Goal: Task Accomplishment & Management: Complete application form

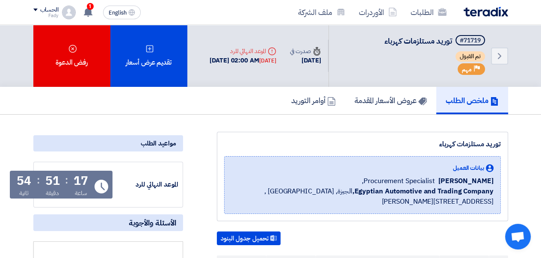
click at [491, 13] on img at bounding box center [485, 12] width 44 height 10
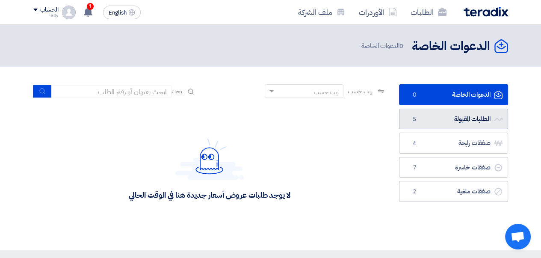
click at [450, 121] on link "الطلبات المقبولة الطلبات المقبولة 5" at bounding box center [453, 119] width 109 height 21
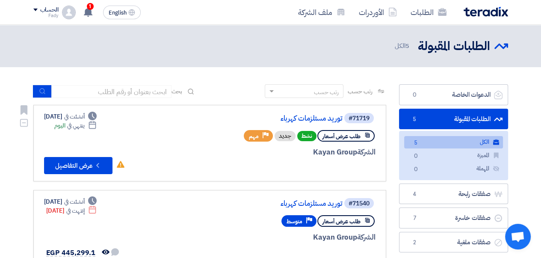
click at [312, 116] on link "توريد مستلزمات كهرباء" at bounding box center [256, 119] width 171 height 8
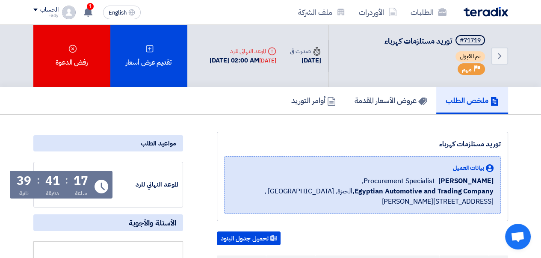
click at [149, 46] on icon at bounding box center [149, 48] width 9 height 9
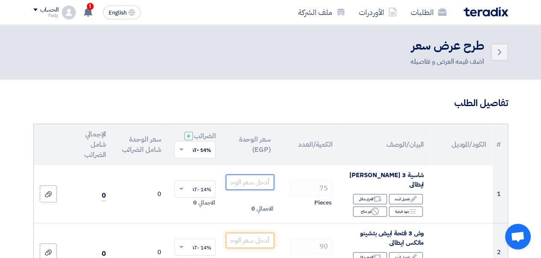
click at [259, 190] on input "number" at bounding box center [250, 181] width 48 height 15
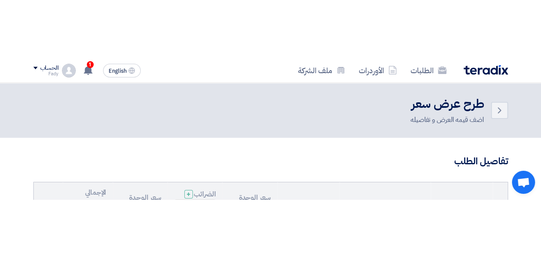
scroll to position [52, 0]
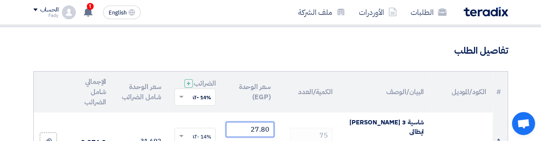
type input "27.80"
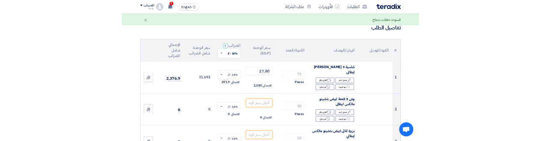
scroll to position [95, 0]
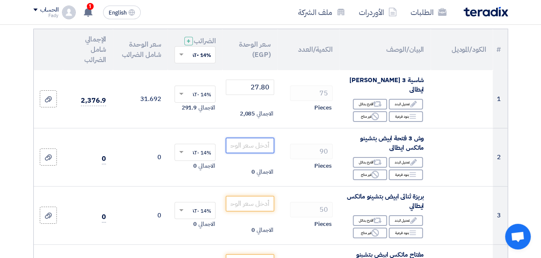
click at [244, 150] on input "number" at bounding box center [250, 145] width 48 height 15
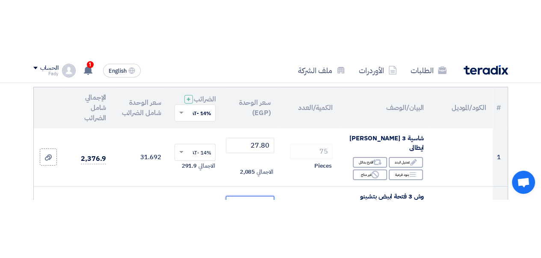
scroll to position [110, 0]
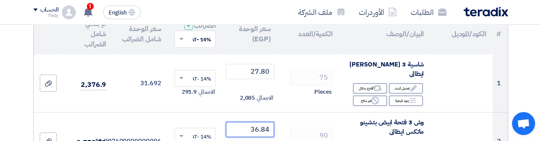
type input "36.84"
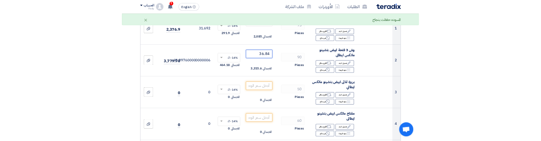
scroll to position [153, 0]
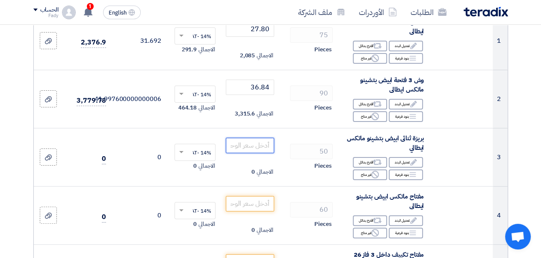
click at [250, 151] on input "number" at bounding box center [250, 145] width 48 height 15
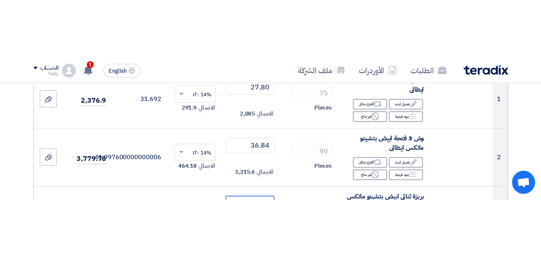
scroll to position [168, 0]
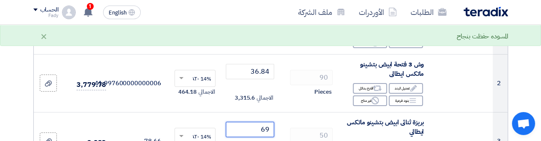
type input "69"
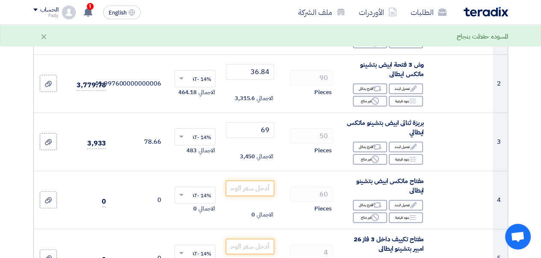
click at [285, 129] on td "50 Pieces" at bounding box center [308, 141] width 62 height 58
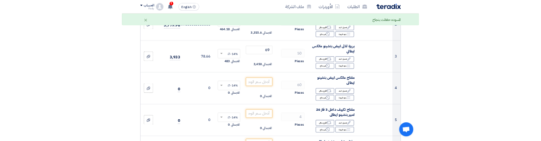
scroll to position [211, 0]
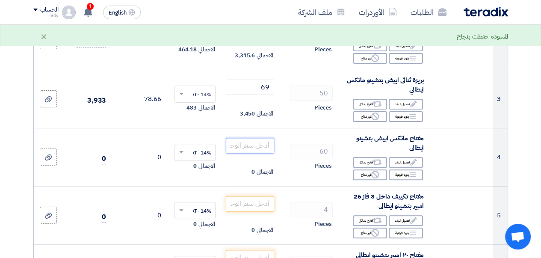
click at [253, 153] on input "number" at bounding box center [250, 145] width 48 height 15
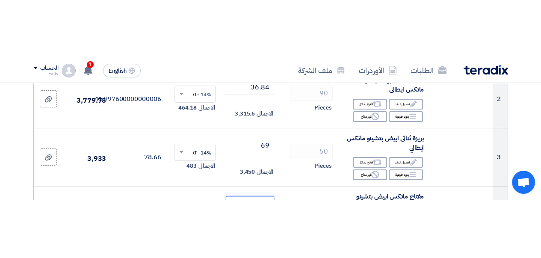
scroll to position [226, 0]
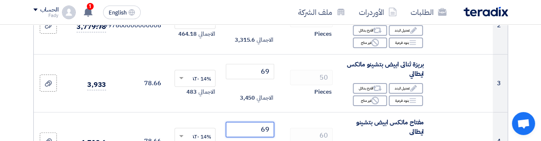
type input "69"
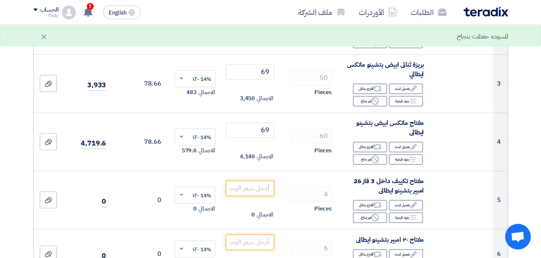
click at [296, 153] on div "Pieces" at bounding box center [308, 150] width 48 height 10
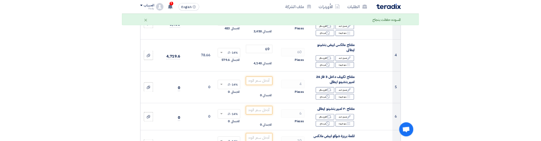
scroll to position [269, 0]
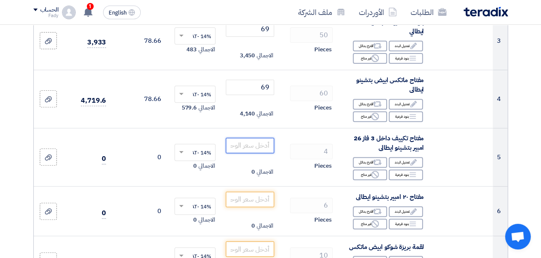
click at [256, 151] on input "number" at bounding box center [250, 145] width 48 height 15
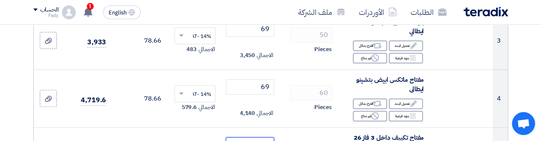
scroll to position [285, 0]
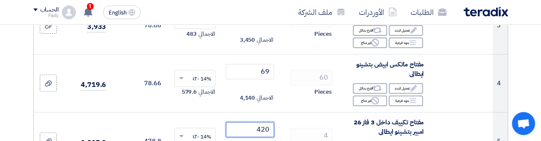
type input "420"
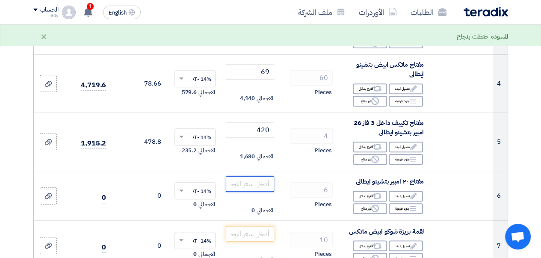
click at [247, 189] on input "number" at bounding box center [250, 183] width 48 height 15
drag, startPoint x: 269, startPoint y: 191, endPoint x: 410, endPoint y: 207, distance: 142.3
click at [268, 191] on input "number" at bounding box center [250, 183] width 48 height 15
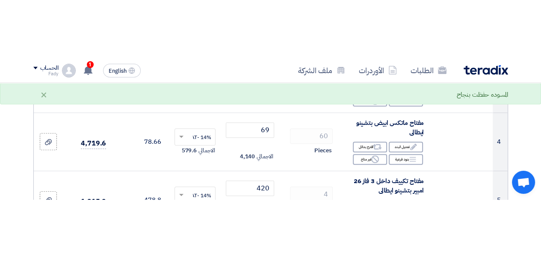
scroll to position [338, 0]
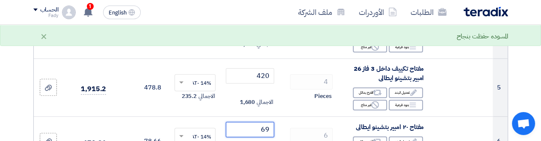
type input "69"
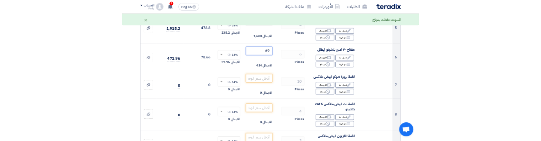
scroll to position [381, 0]
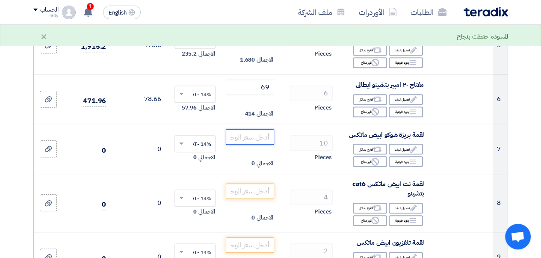
click at [251, 143] on input "number" at bounding box center [250, 136] width 48 height 15
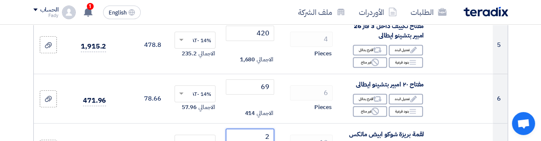
scroll to position [388, 0]
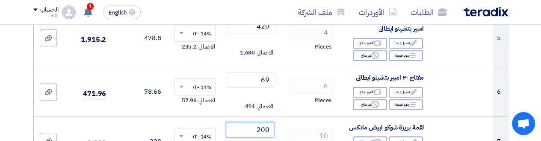
type input "200"
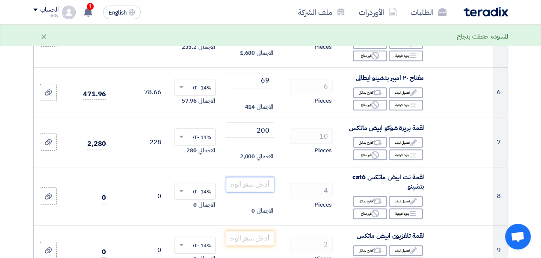
click at [246, 188] on input "number" at bounding box center [250, 183] width 48 height 15
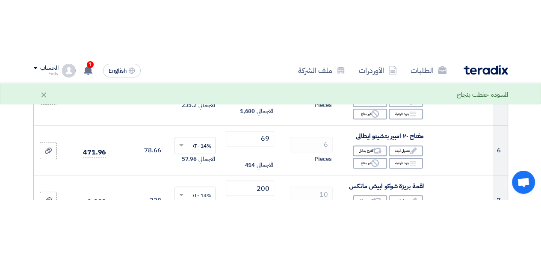
scroll to position [442, 0]
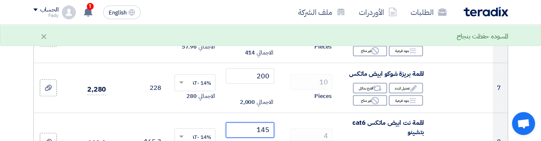
type input "145"
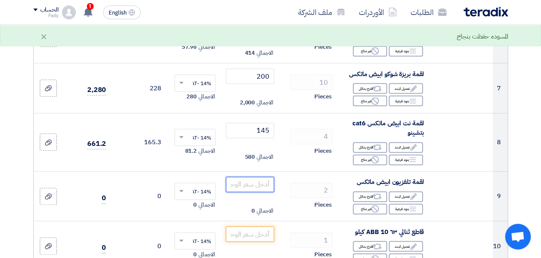
click at [245, 192] on input "number" at bounding box center [250, 183] width 48 height 15
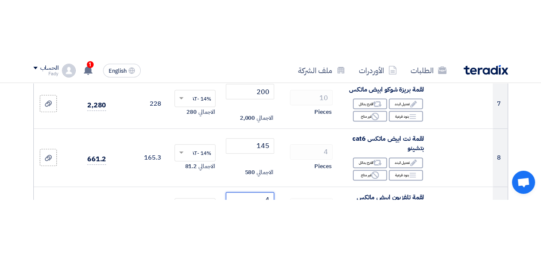
scroll to position [496, 0]
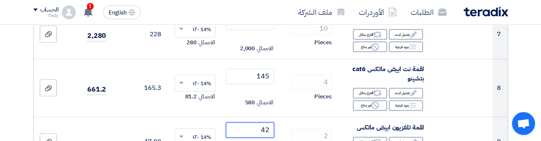
type input "42"
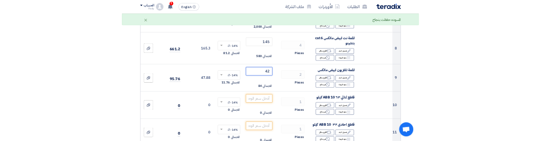
scroll to position [538, 0]
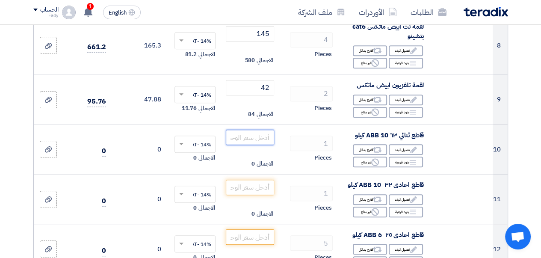
drag, startPoint x: 252, startPoint y: 145, endPoint x: 406, endPoint y: 256, distance: 189.5
click at [252, 145] on input "number" at bounding box center [250, 136] width 48 height 15
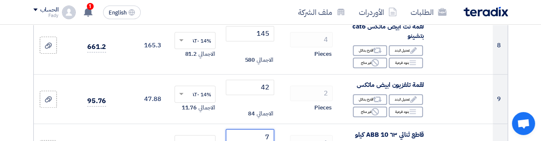
scroll to position [545, 0]
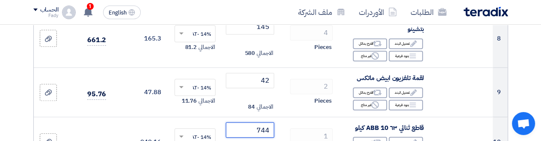
type input "744"
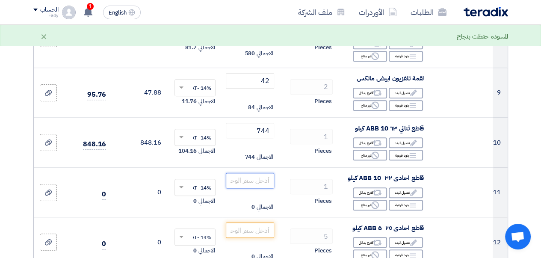
click at [250, 186] on input "number" at bounding box center [250, 180] width 48 height 15
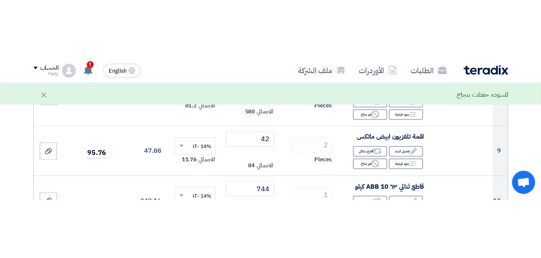
scroll to position [595, 0]
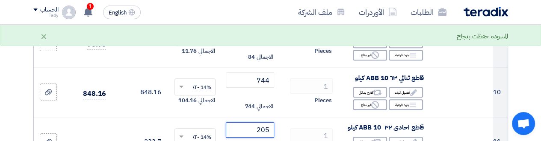
type input "205"
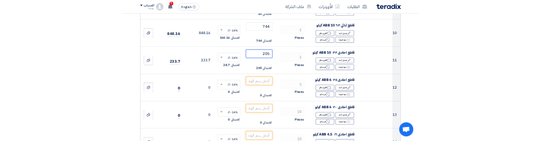
scroll to position [638, 0]
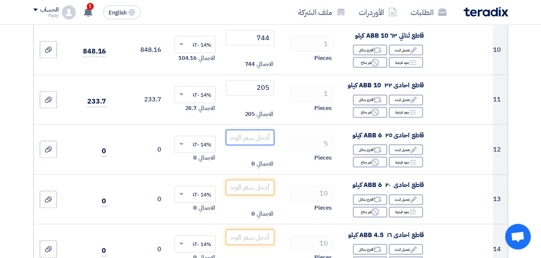
click at [250, 143] on input "number" at bounding box center [250, 136] width 48 height 15
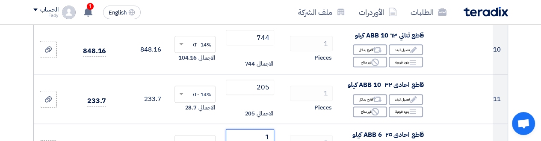
scroll to position [645, 0]
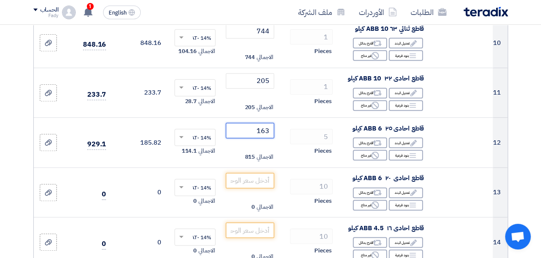
click at [286, 134] on tr "12 قاطع احادى ٢٥ ABB 6 كيلو Edit تعديل البند Alternative اقترح بدائل Breakdown …" at bounding box center [270, 143] width 473 height 50
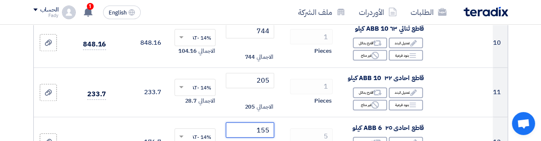
type input "155"
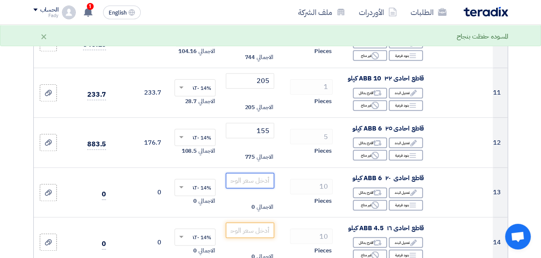
click at [240, 187] on input "number" at bounding box center [250, 180] width 48 height 15
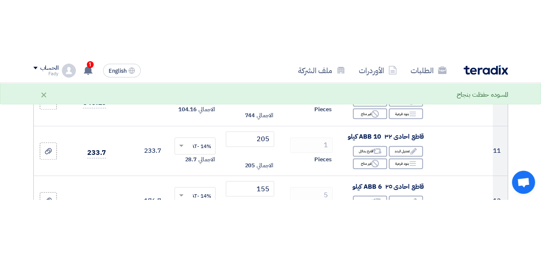
scroll to position [694, 0]
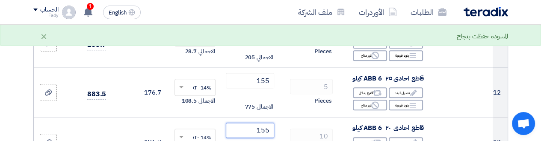
type input "155"
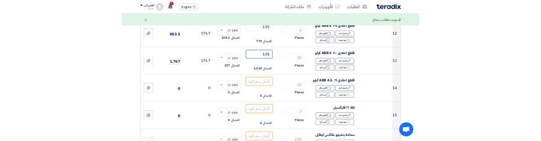
scroll to position [737, 0]
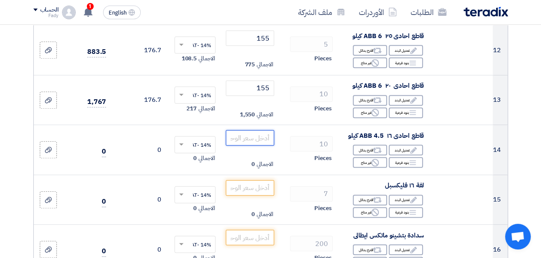
click at [255, 144] on input "number" at bounding box center [250, 137] width 48 height 15
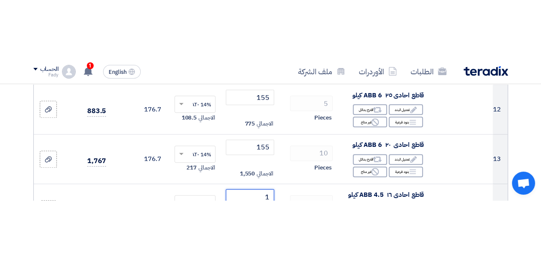
scroll to position [744, 0]
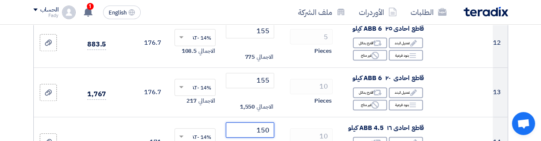
type input "150"
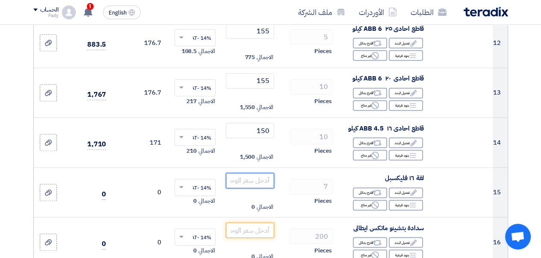
click at [244, 182] on input "number" at bounding box center [250, 180] width 48 height 15
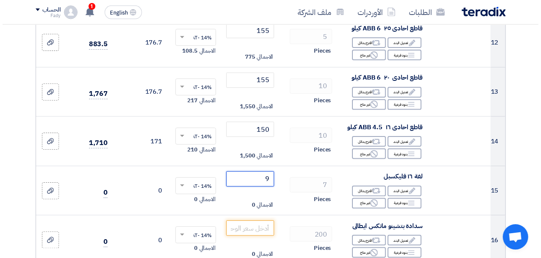
scroll to position [794, 0]
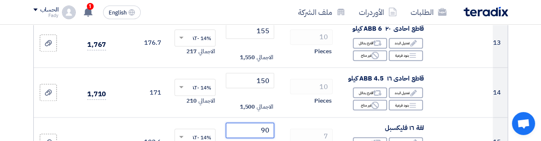
type input "90"
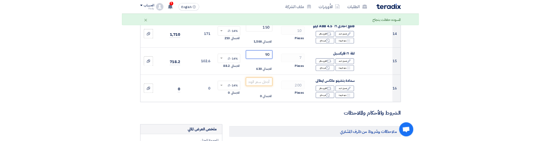
scroll to position [837, 0]
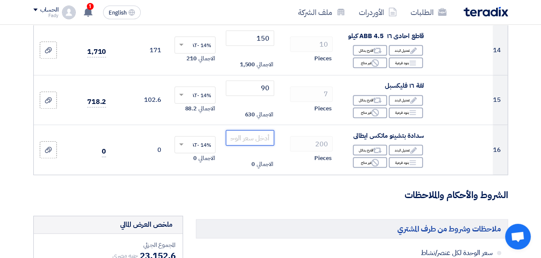
click at [253, 145] on input "number" at bounding box center [250, 137] width 48 height 15
click at [246, 137] on input "number" at bounding box center [250, 137] width 48 height 15
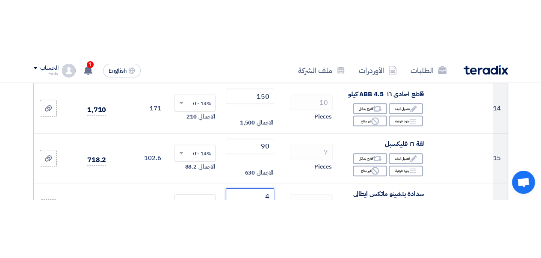
scroll to position [844, 0]
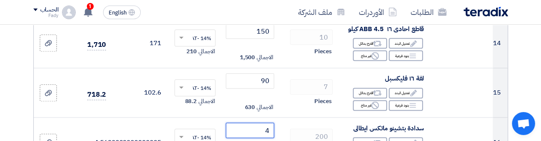
type input "4"
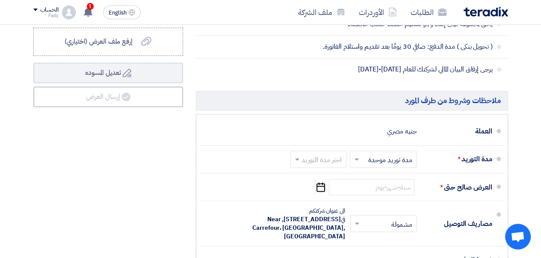
scroll to position [1185, 0]
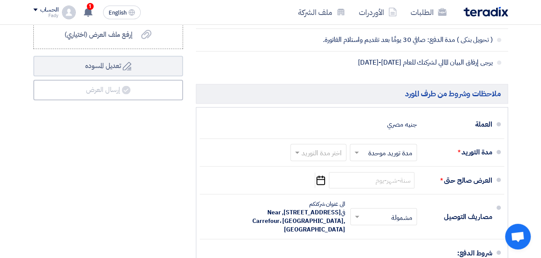
click at [355, 156] on span at bounding box center [355, 152] width 11 height 9
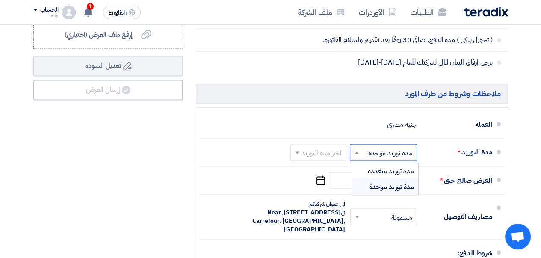
click at [381, 188] on span "مدة توريد موحدة" at bounding box center [391, 186] width 45 height 10
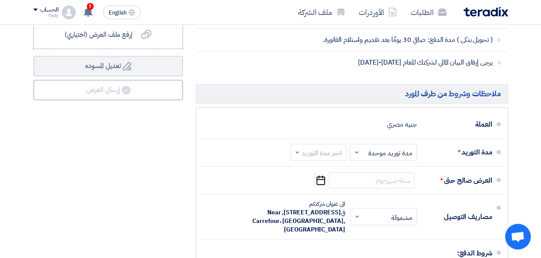
click at [292, 156] on span at bounding box center [296, 152] width 11 height 9
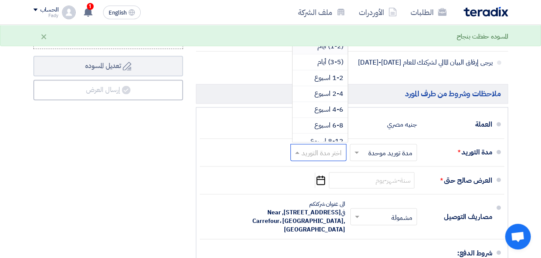
click at [324, 50] on span "(1-2) أيام" at bounding box center [330, 46] width 26 height 10
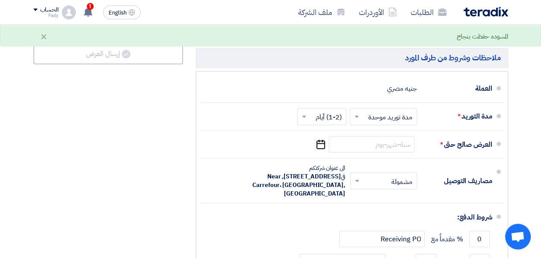
scroll to position [1228, 0]
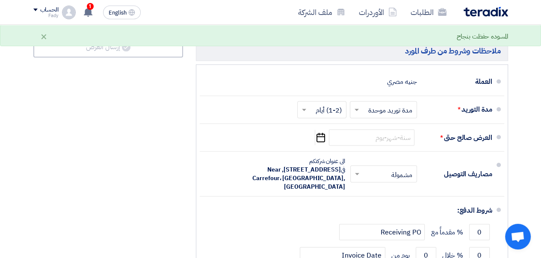
click at [321, 144] on icon "Pick a date" at bounding box center [321, 136] width 12 height 15
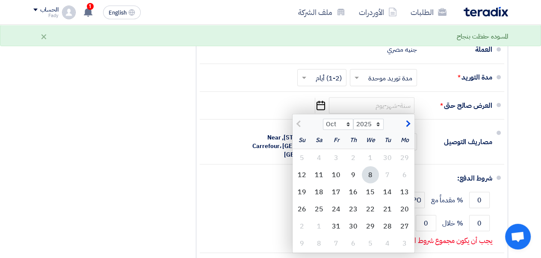
scroll to position [1271, 0]
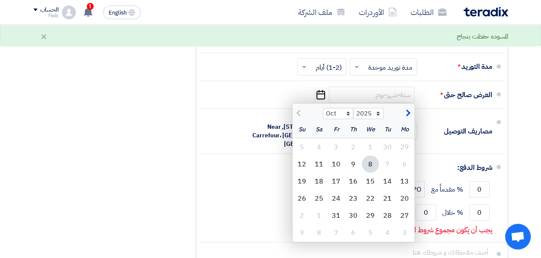
click at [316, 239] on div "8" at bounding box center [318, 231] width 17 height 17
type input "[DATE]"
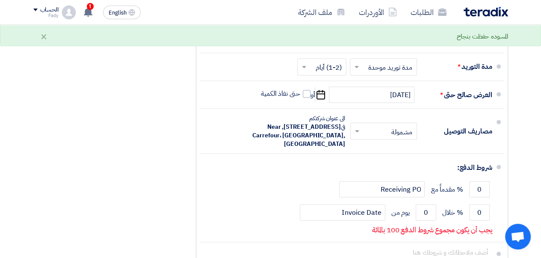
click at [356, 135] on span at bounding box center [355, 130] width 11 height 9
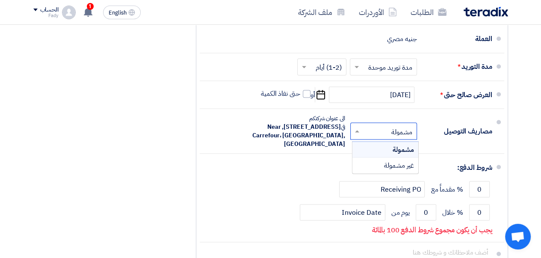
click at [397, 154] on span "مشمولة" at bounding box center [402, 149] width 21 height 10
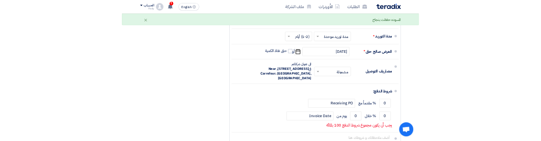
scroll to position [1314, 0]
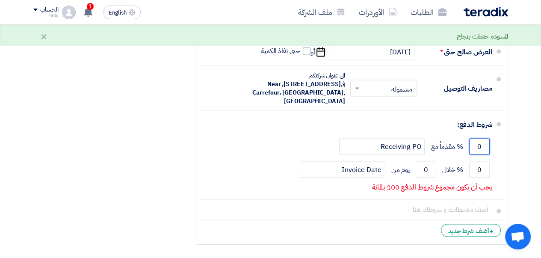
drag, startPoint x: 482, startPoint y: 151, endPoint x: 456, endPoint y: 150, distance: 26.5
click at [456, 150] on div "0 % مقدماً مع Receiving PO" at bounding box center [348, 146] width 285 height 23
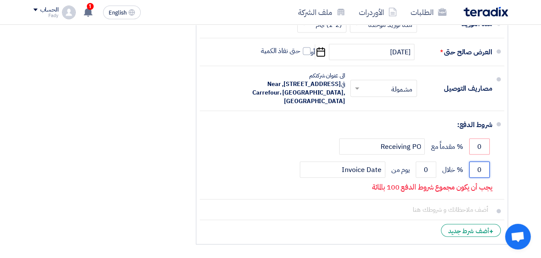
drag, startPoint x: 482, startPoint y: 174, endPoint x: 459, endPoint y: 173, distance: 22.7
click at [459, 173] on div "0 % خلال 0 يوم من Invoice Date" at bounding box center [348, 169] width 285 height 23
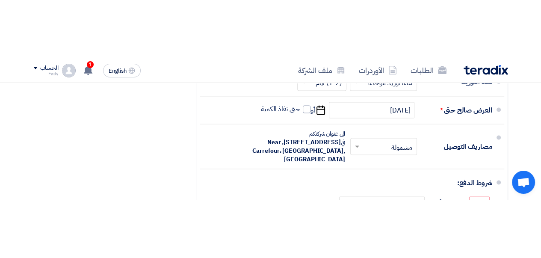
scroll to position [1350, 0]
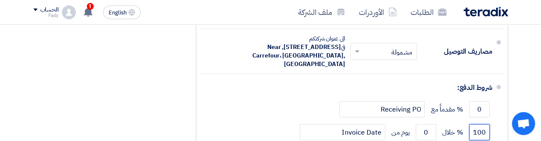
type input "100"
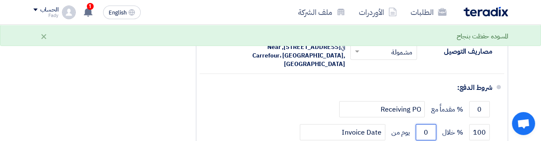
drag, startPoint x: 426, startPoint y: 135, endPoint x: 413, endPoint y: 137, distance: 13.4
click at [413, 137] on div "100 % خلال 0 يوم من Invoice Date" at bounding box center [348, 132] width 285 height 23
type input "30"
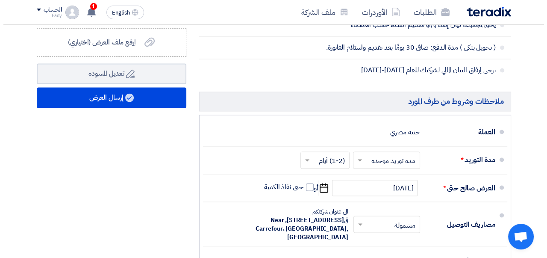
scroll to position [1179, 0]
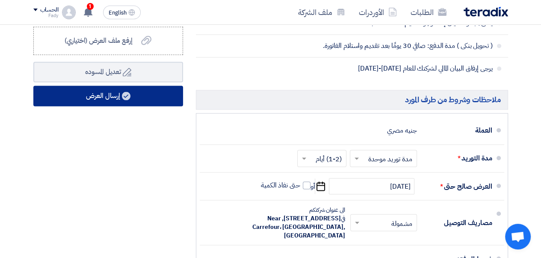
click at [104, 103] on button "إرسال العرض" at bounding box center [108, 95] width 150 height 21
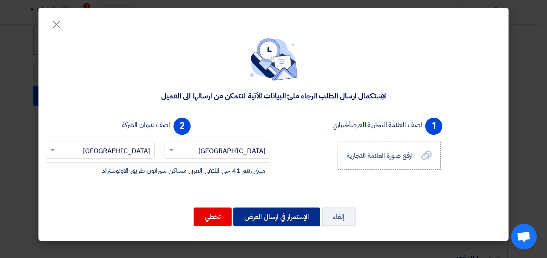
click at [284, 219] on button "الإستمرار في ارسال العرض" at bounding box center [276, 216] width 87 height 19
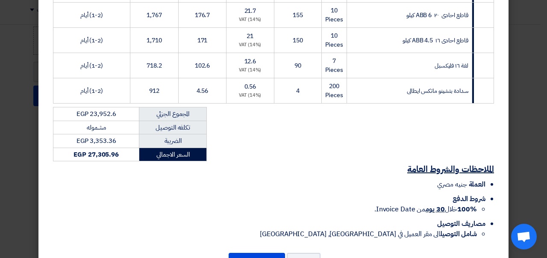
scroll to position [496, 0]
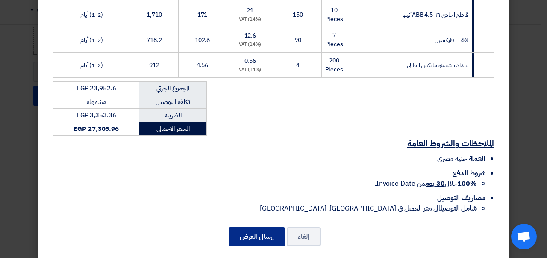
click at [265, 227] on button "إرسال العرض" at bounding box center [257, 236] width 56 height 19
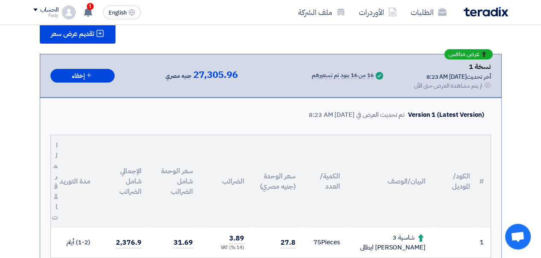
scroll to position [101, 0]
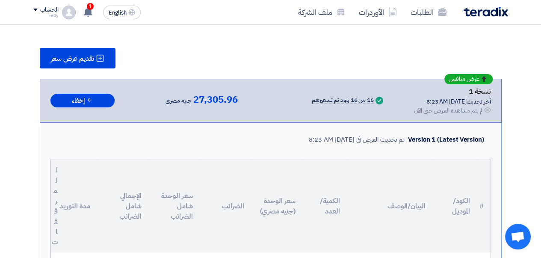
click at [89, 11] on use at bounding box center [88, 11] width 9 height 9
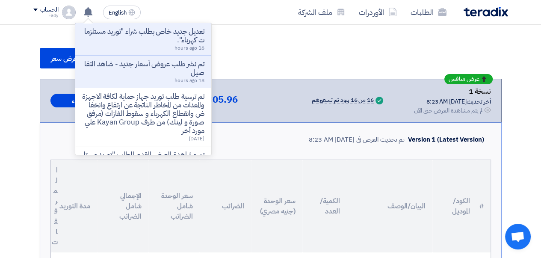
click at [150, 42] on p "تعديل جديد خاص بطلب شراء "توريد مستلزمات كهرباء"." at bounding box center [143, 35] width 122 height 17
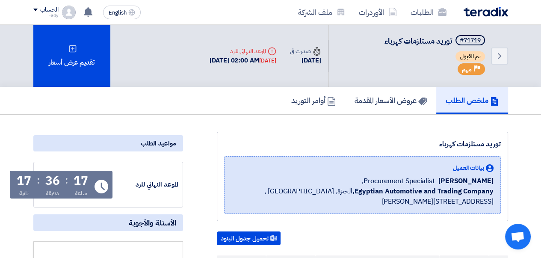
click at [491, 15] on img at bounding box center [485, 12] width 44 height 10
